Goal: Information Seeking & Learning: Compare options

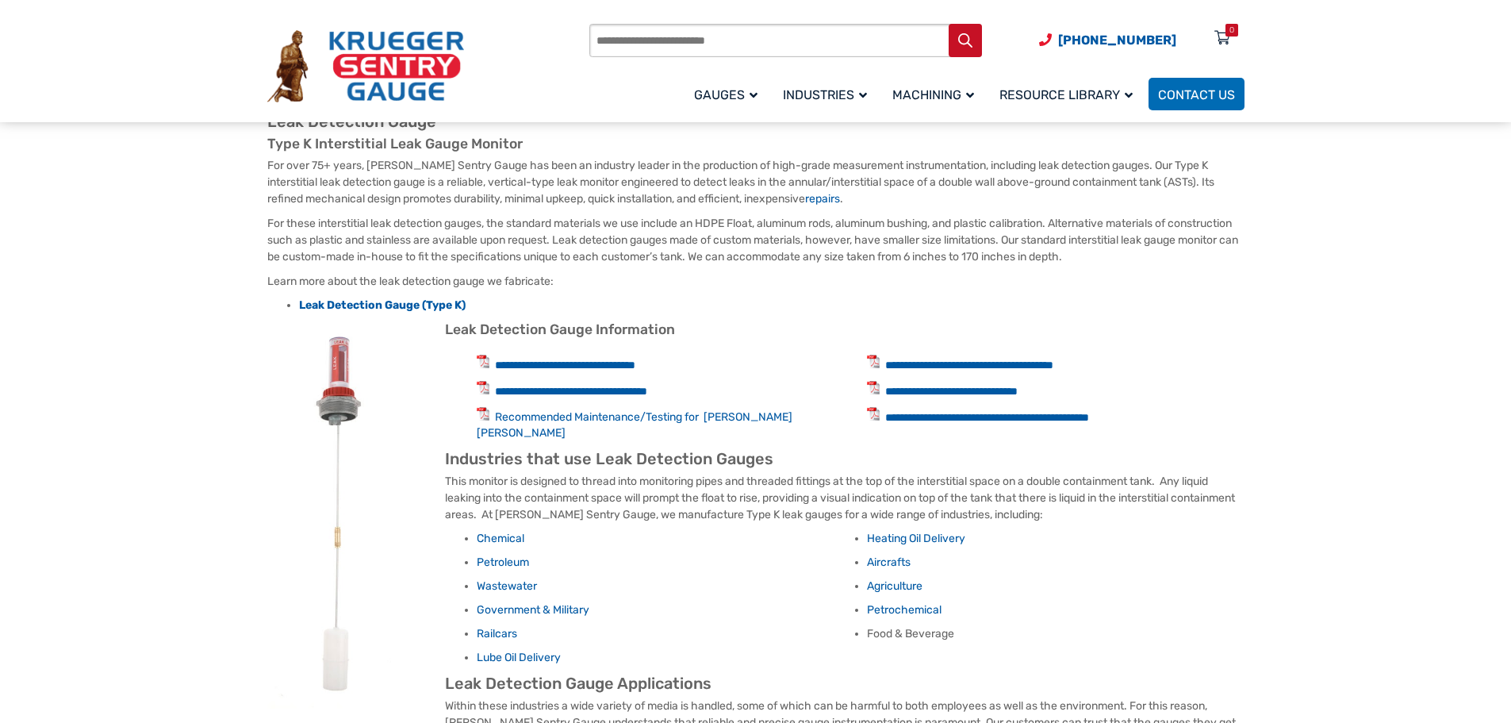
scroll to position [635, 0]
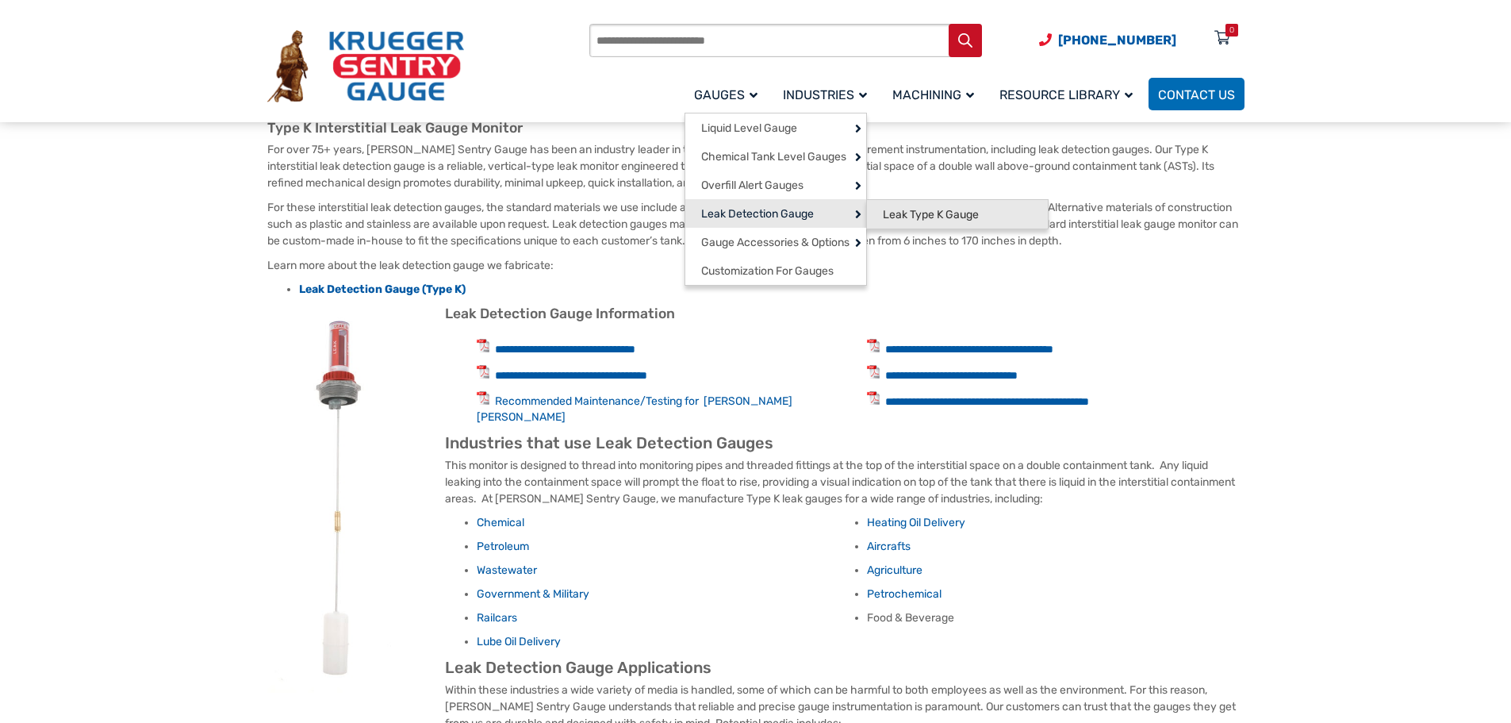
click at [910, 210] on span "Leak Type K Gauge" at bounding box center [931, 215] width 96 height 14
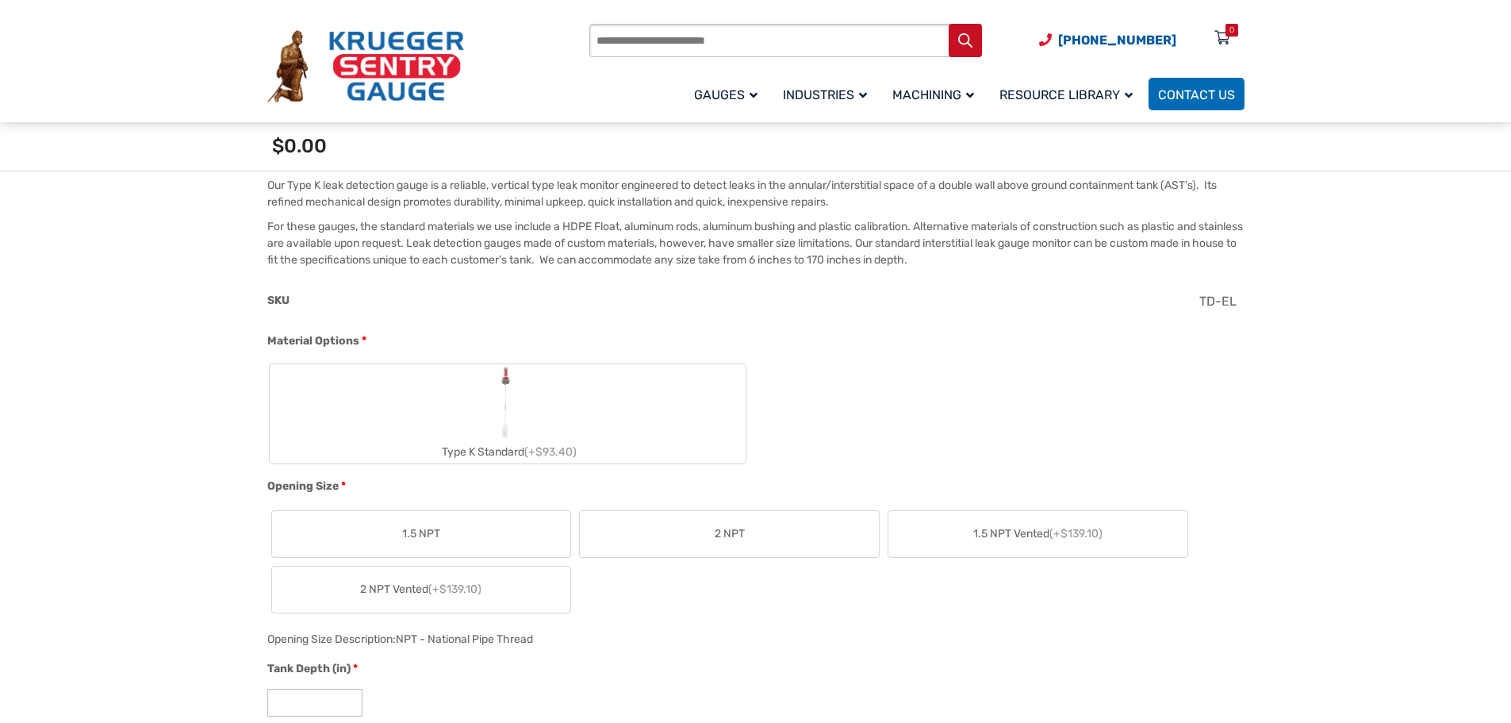
scroll to position [476, 0]
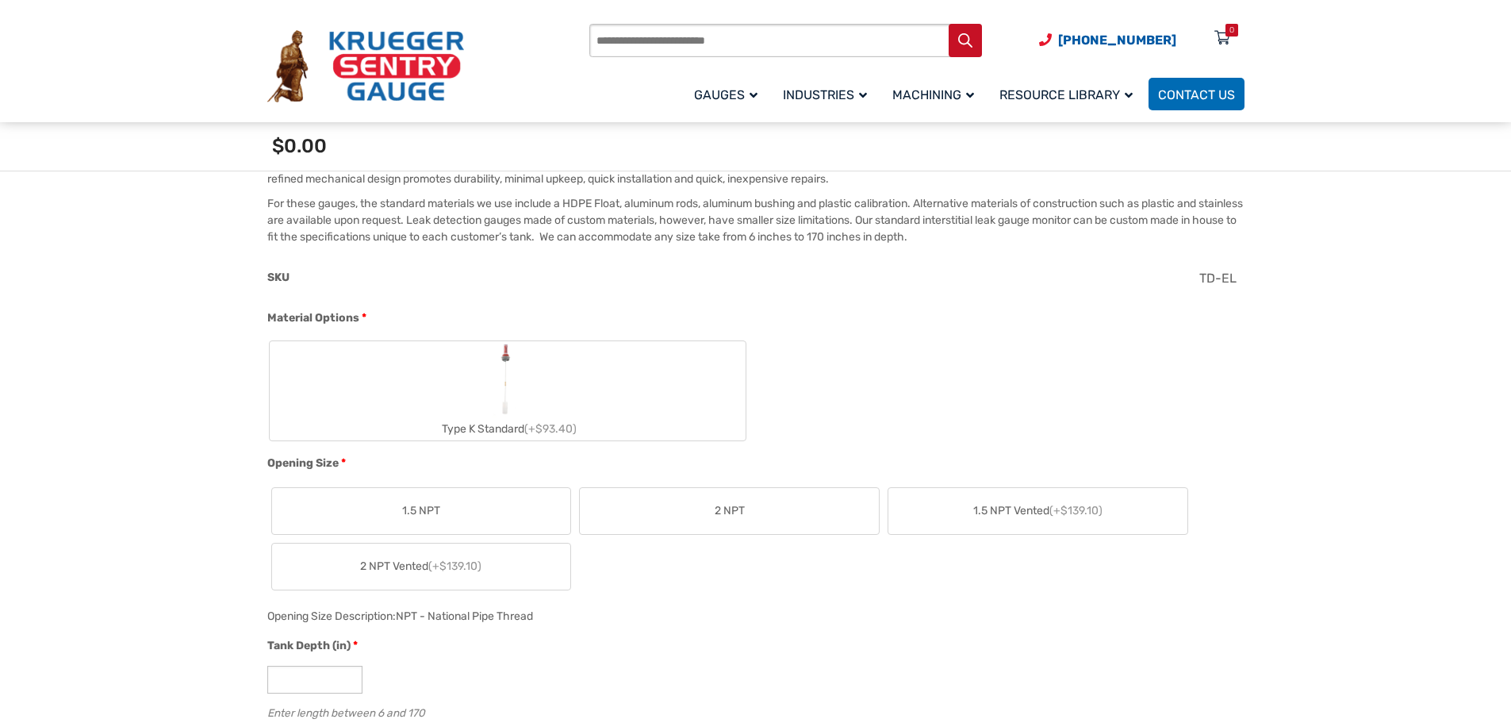
click at [497, 412] on img "Type K Standard" at bounding box center [507, 379] width 31 height 76
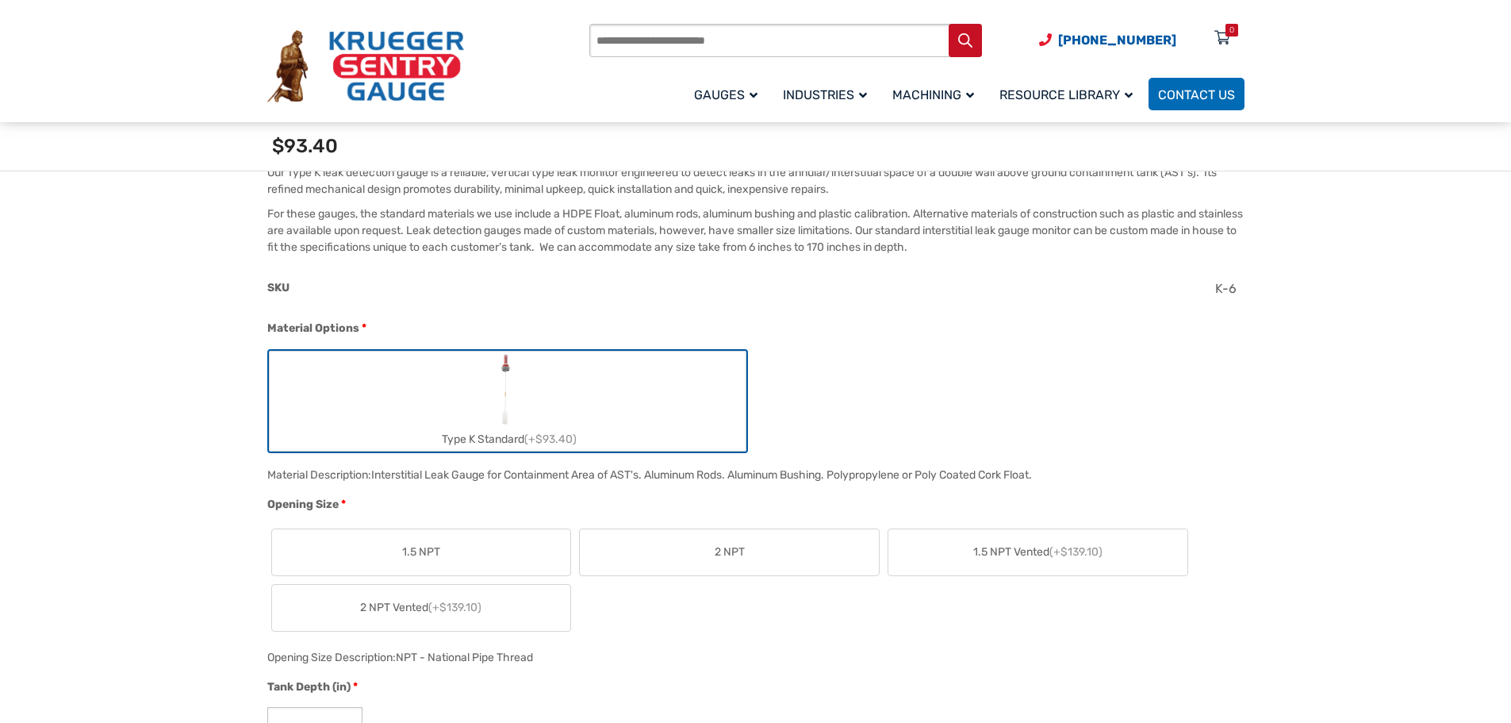
scroll to position [555, 0]
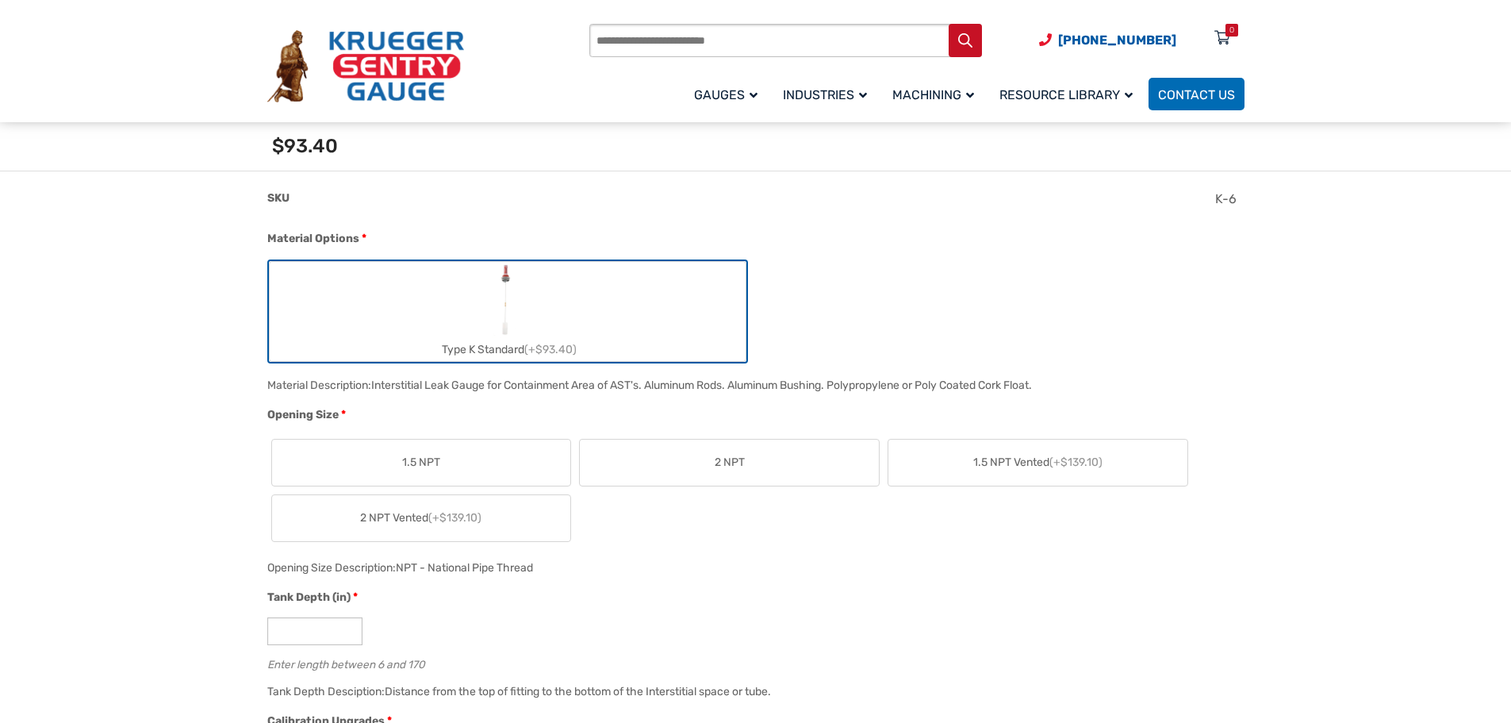
click at [428, 456] on span "1.5 NPT" at bounding box center [421, 462] width 38 height 17
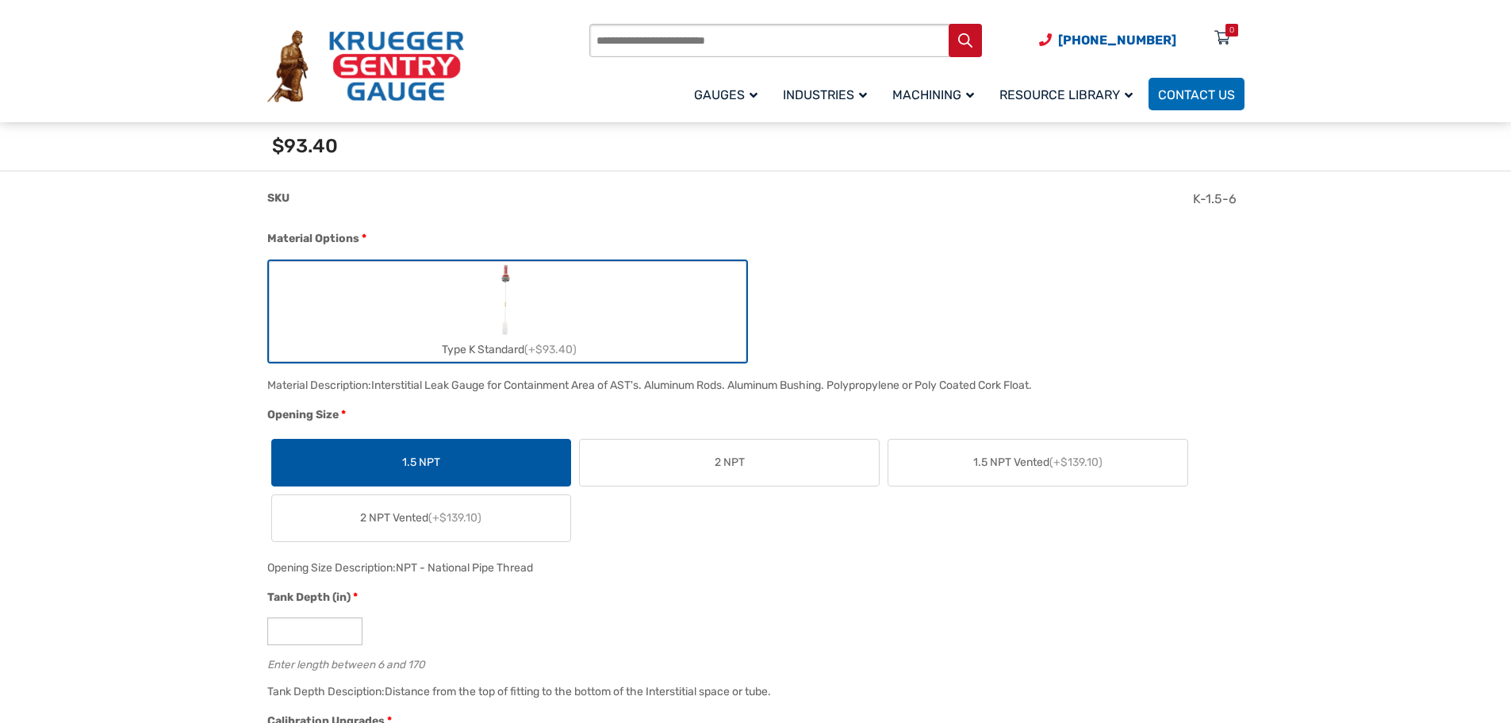
click at [734, 455] on span "2 NPT" at bounding box center [730, 462] width 30 height 17
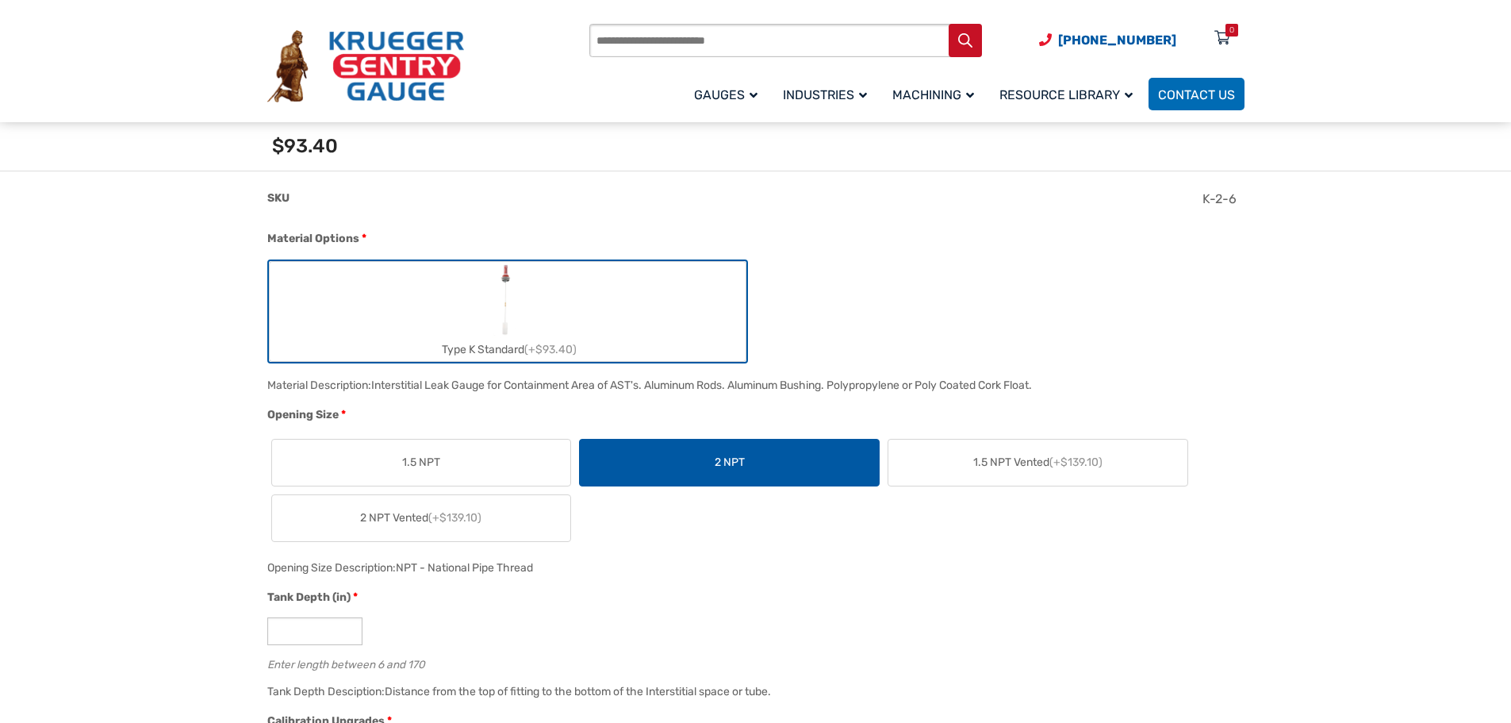
click at [1032, 453] on label "1.5 NPT Vented (+$139.10)" at bounding box center [1038, 463] width 299 height 46
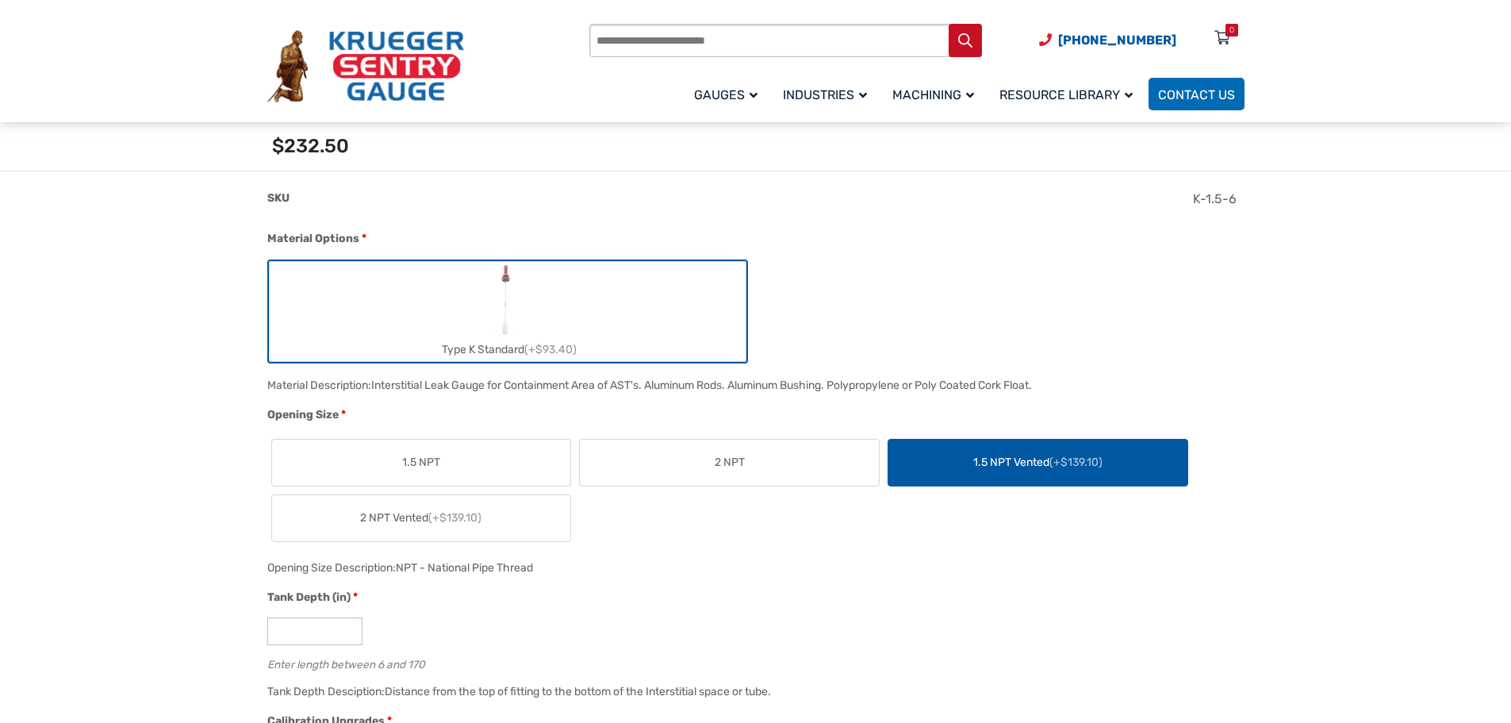
click at [429, 466] on span "1.5 NPT" at bounding box center [421, 462] width 38 height 17
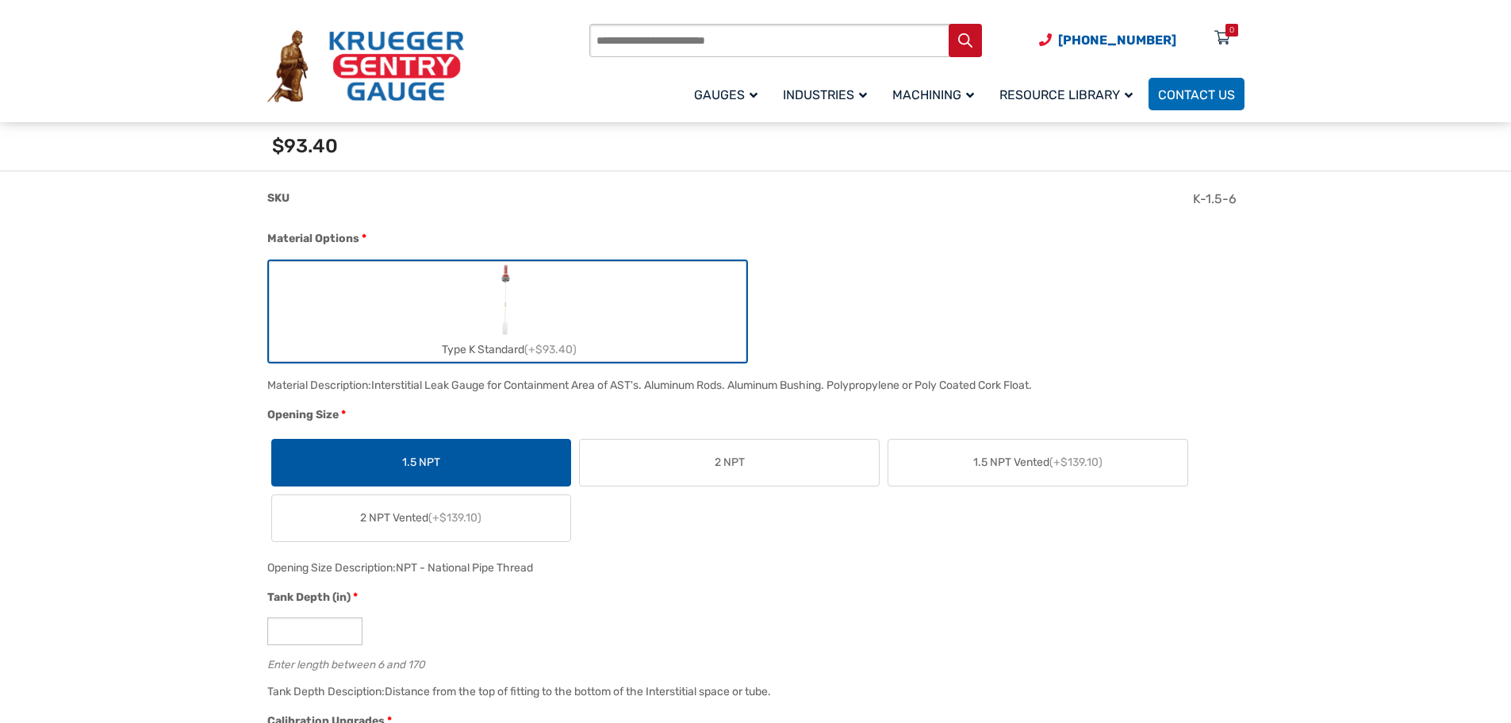
click at [724, 466] on span "2 NPT" at bounding box center [730, 462] width 30 height 17
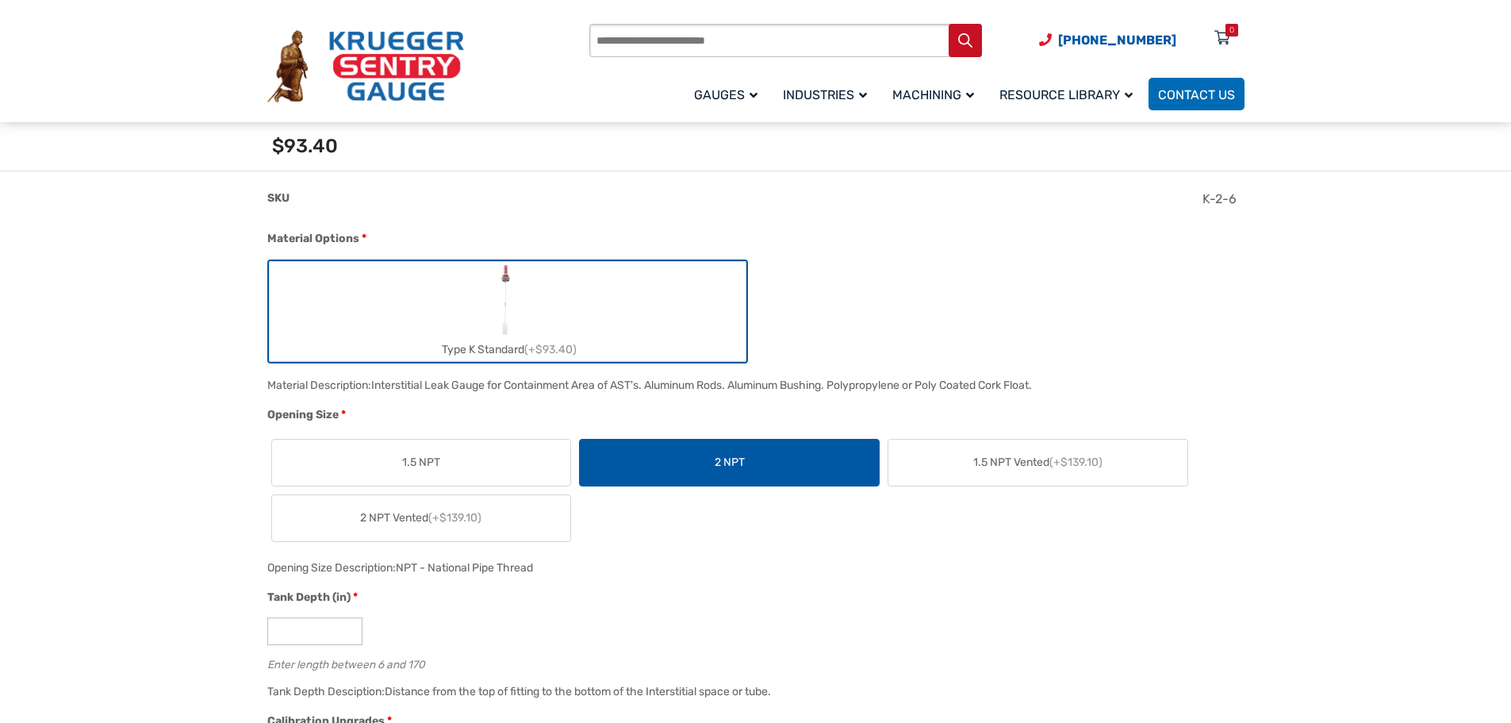
click at [1086, 455] on span "(+$139.10)" at bounding box center [1076, 461] width 53 height 13
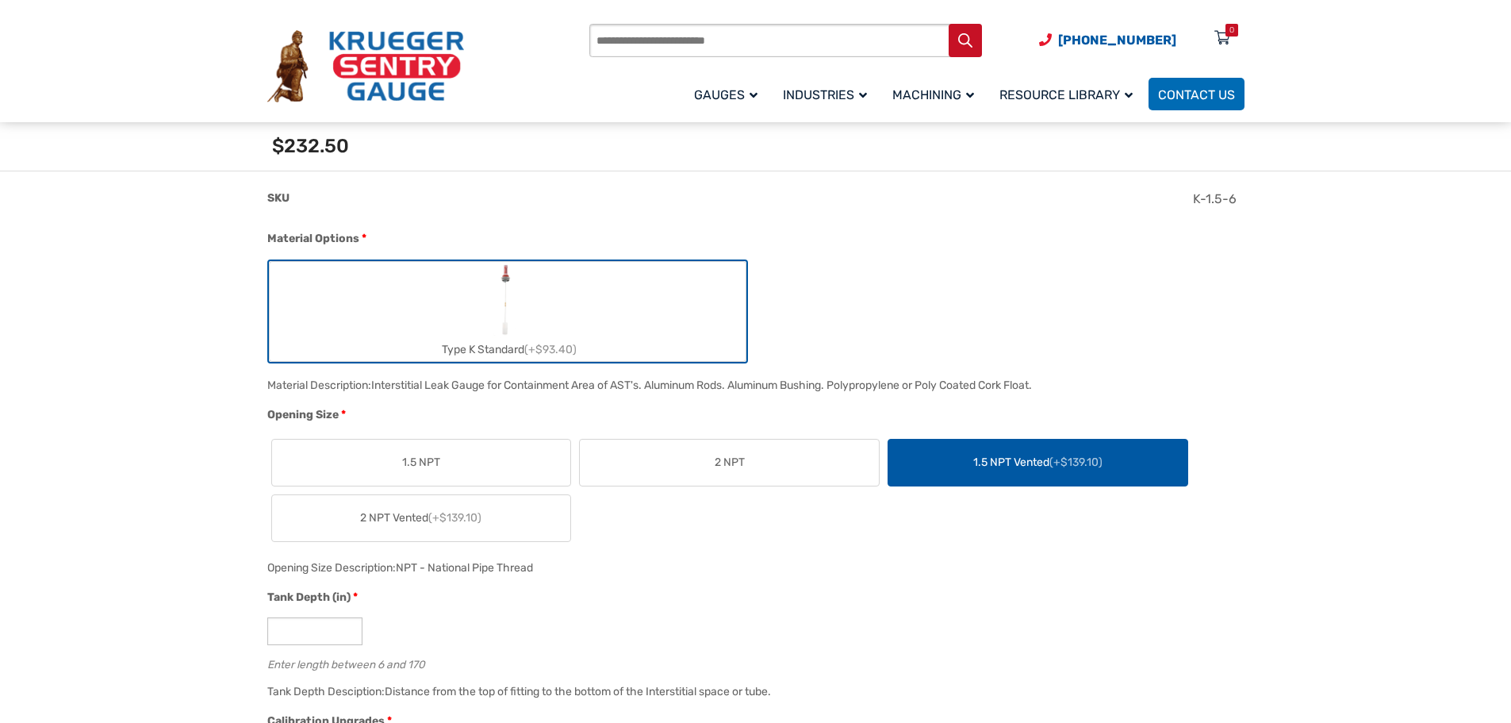
click at [405, 511] on span "2 NPT Vented (+$139.10)" at bounding box center [420, 517] width 121 height 17
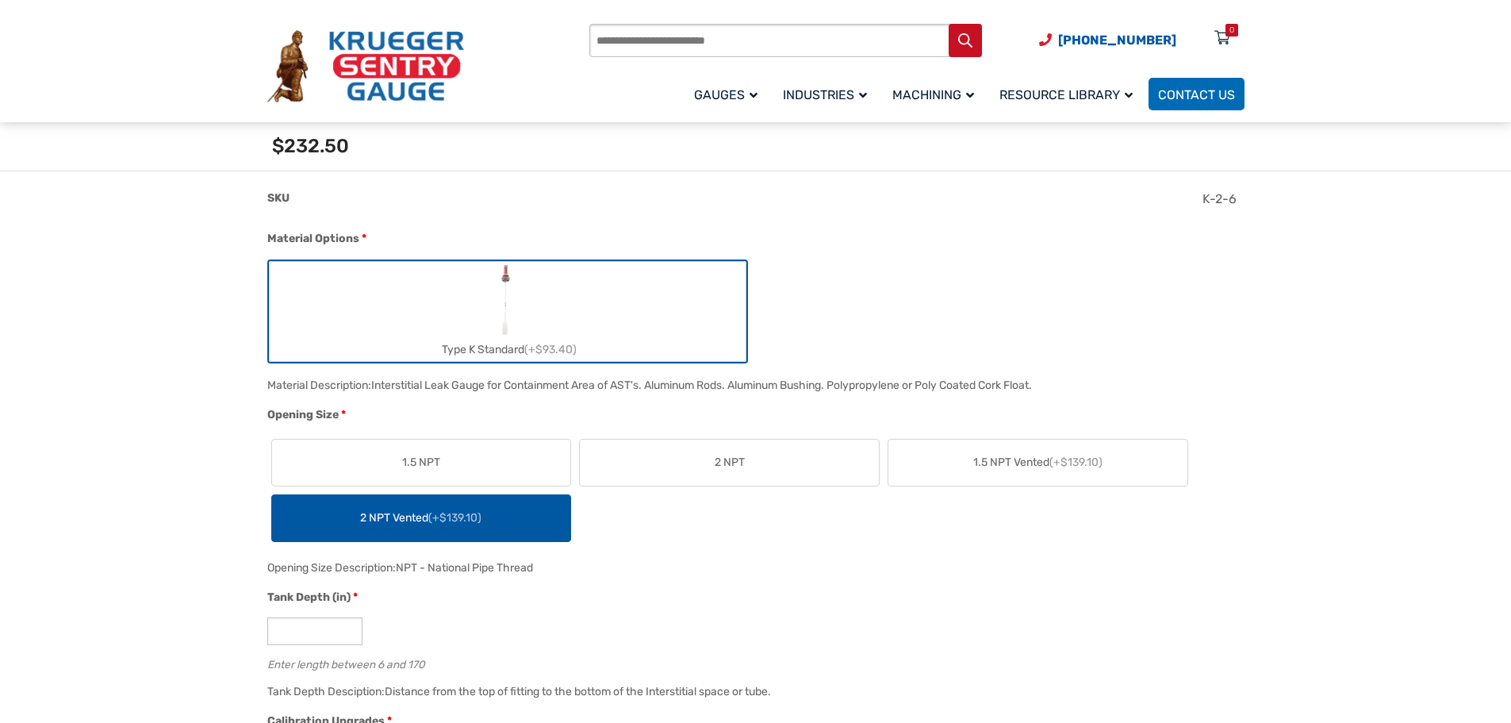
drag, startPoint x: 409, startPoint y: 460, endPoint x: 649, endPoint y: 394, distance: 248.5
click at [412, 460] on span "1.5 NPT" at bounding box center [421, 462] width 38 height 17
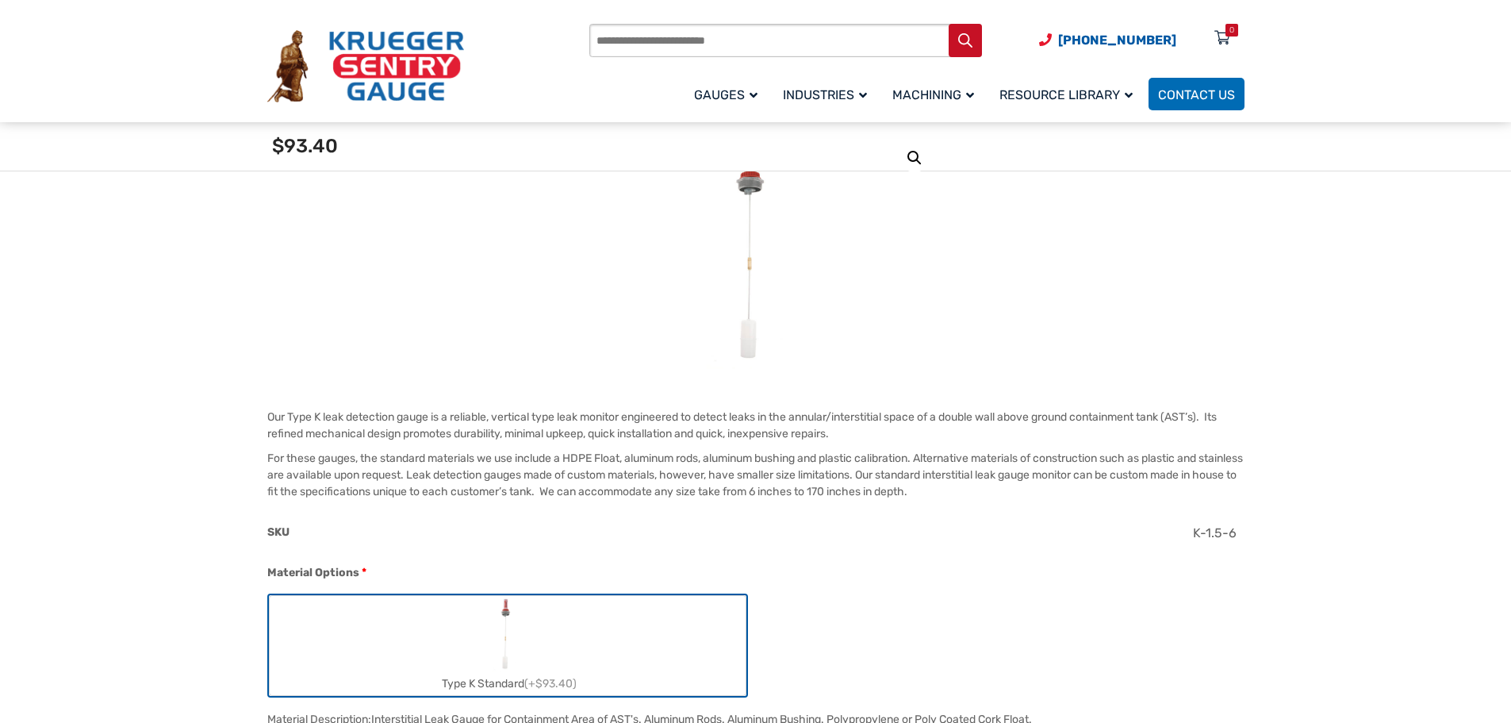
scroll to position [0, 0]
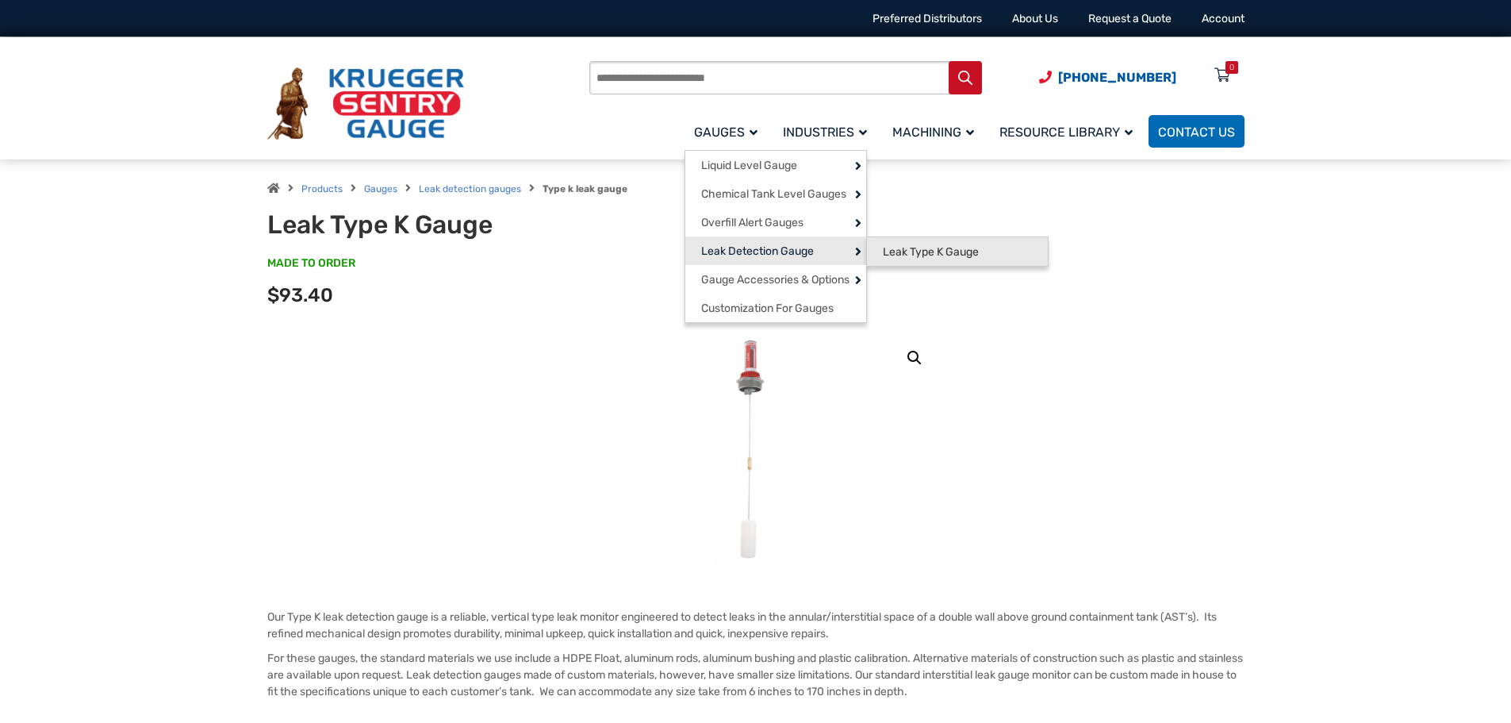
click at [937, 248] on span "Leak Type K Gauge" at bounding box center [931, 252] width 96 height 14
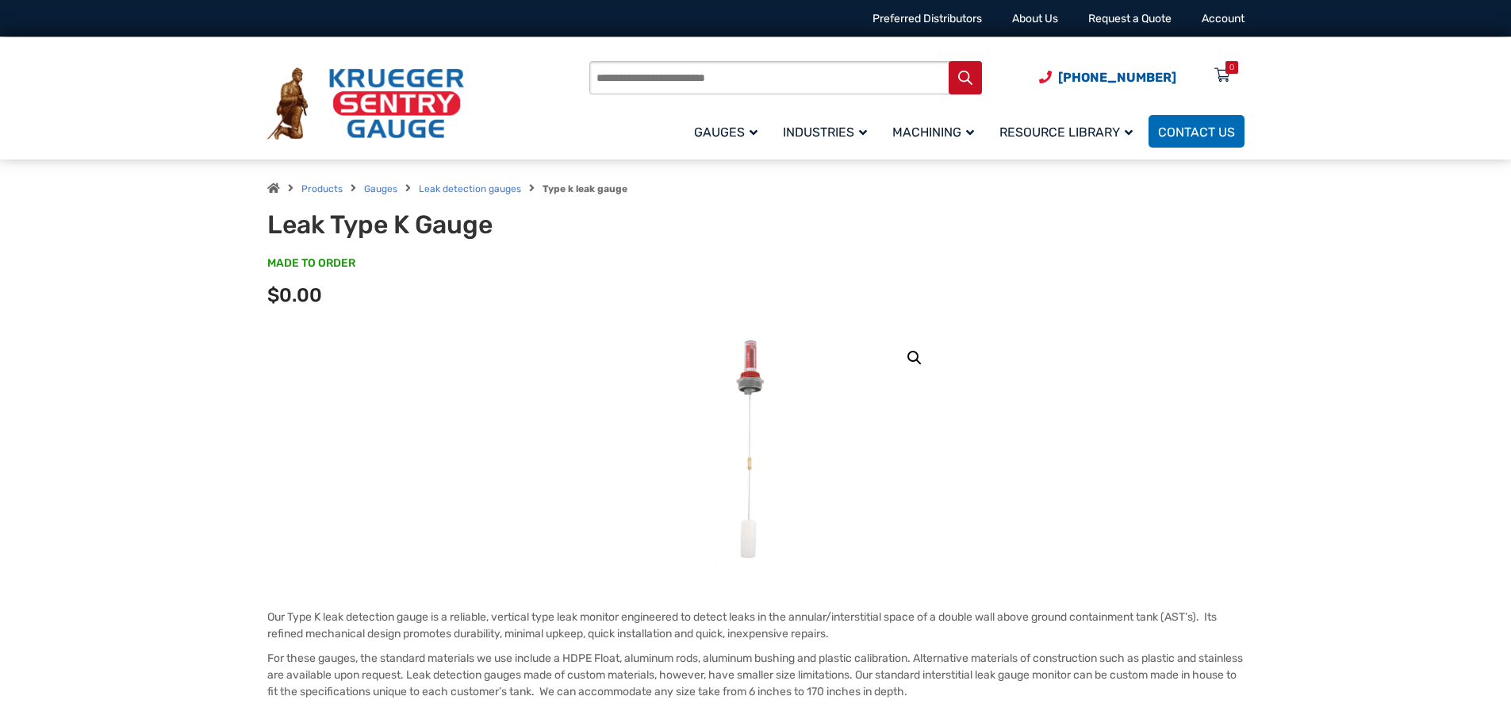
click at [619, 82] on input "Products search" at bounding box center [785, 77] width 393 height 33
